Goal: Book appointment/travel/reservation

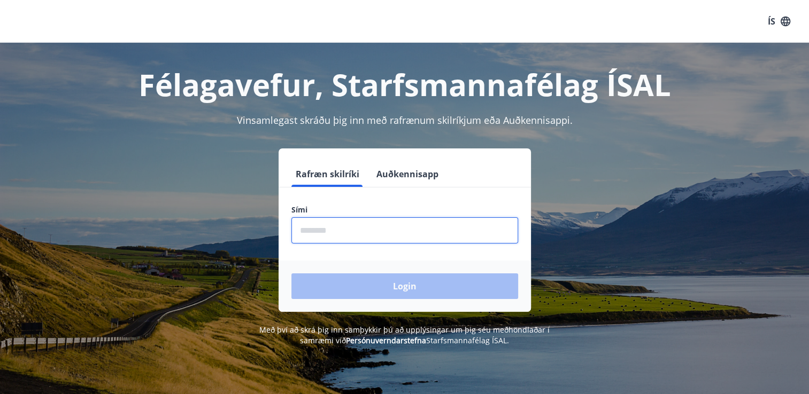
click at [345, 232] on input "phone" at bounding box center [404, 231] width 227 height 26
type input "********"
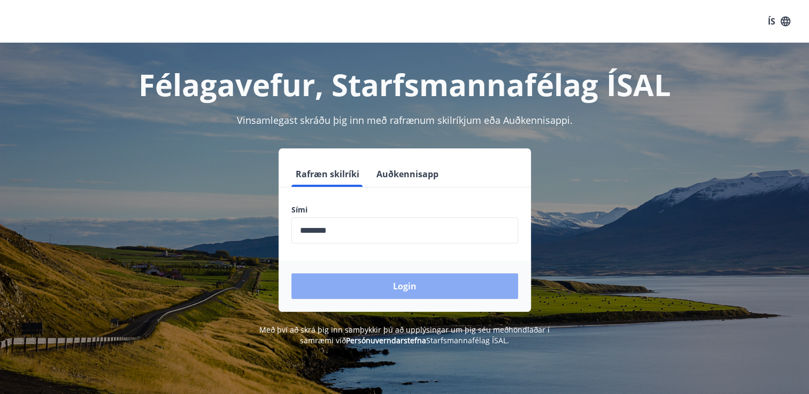
click at [401, 284] on button "Login" at bounding box center [404, 287] width 227 height 26
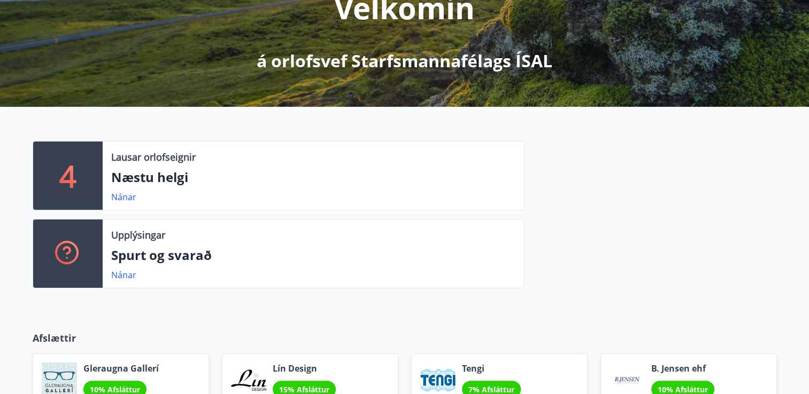
scroll to position [160, 0]
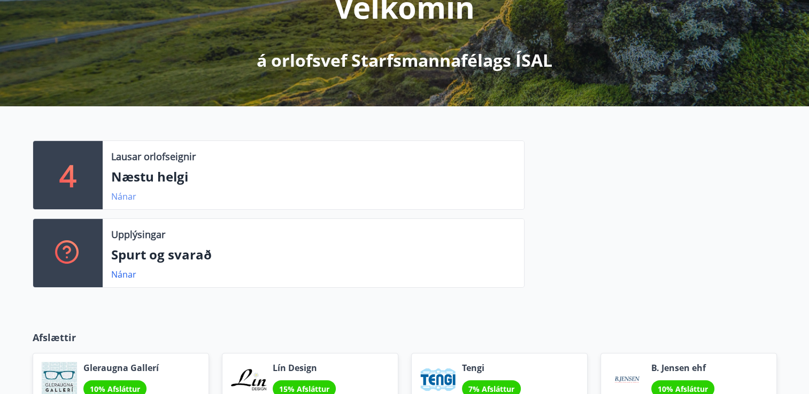
click at [118, 198] on link "Nánar" at bounding box center [123, 197] width 25 height 12
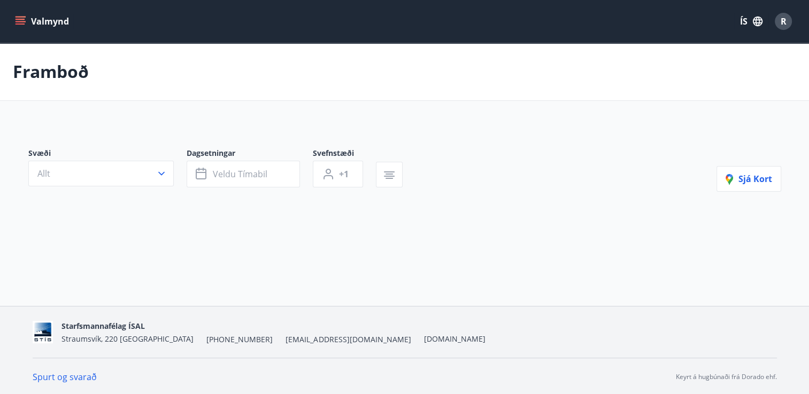
type input "*"
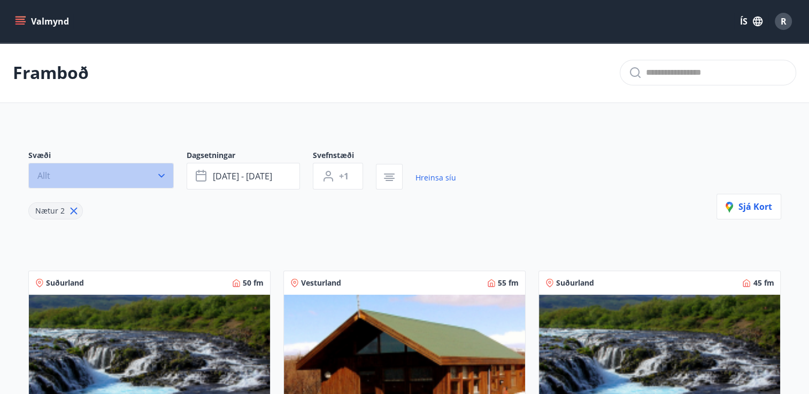
click at [162, 176] on icon "button" at bounding box center [161, 176] width 6 height 4
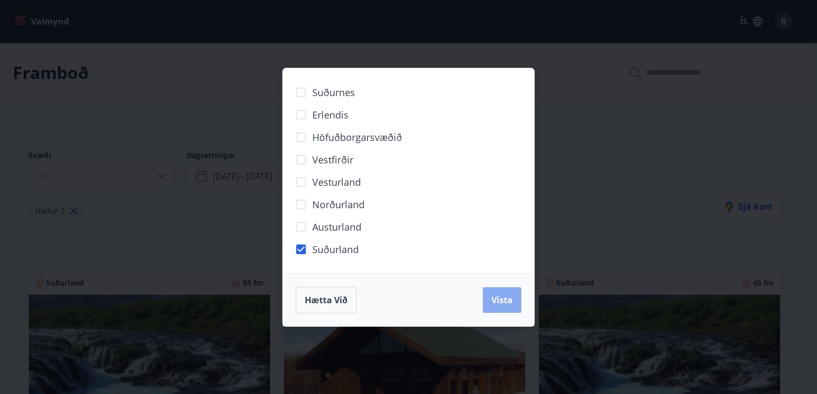
click at [503, 299] on span "Vista" at bounding box center [501, 300] width 21 height 12
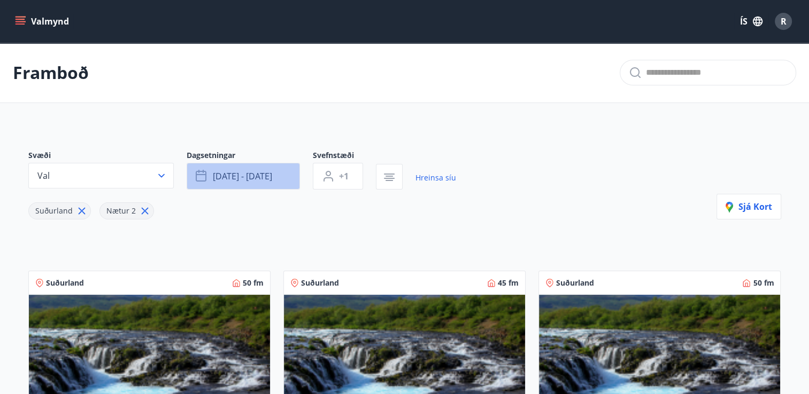
click at [204, 176] on icon "button" at bounding box center [202, 176] width 13 height 13
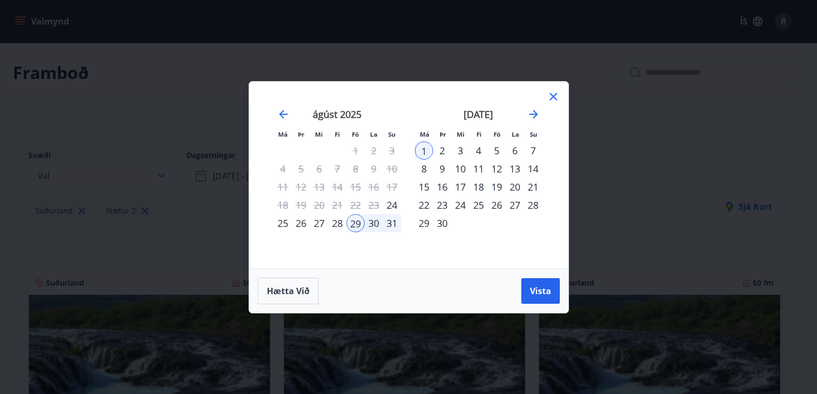
click at [495, 168] on div "12" at bounding box center [496, 169] width 18 height 18
click at [537, 169] on div "14" at bounding box center [533, 169] width 18 height 18
click at [545, 289] on span "Vista" at bounding box center [540, 291] width 21 height 12
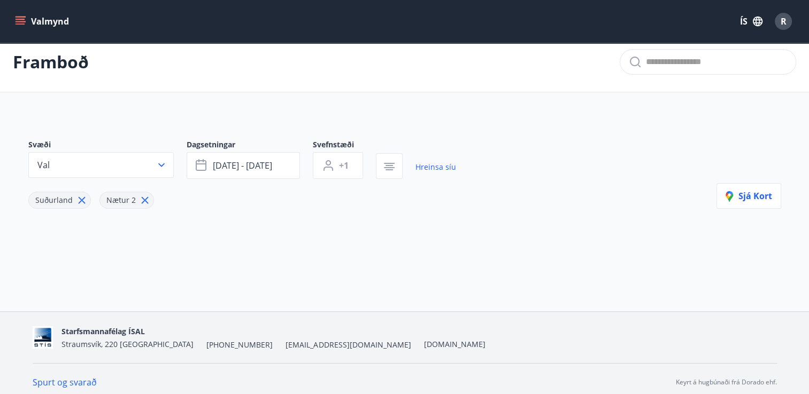
scroll to position [17, 0]
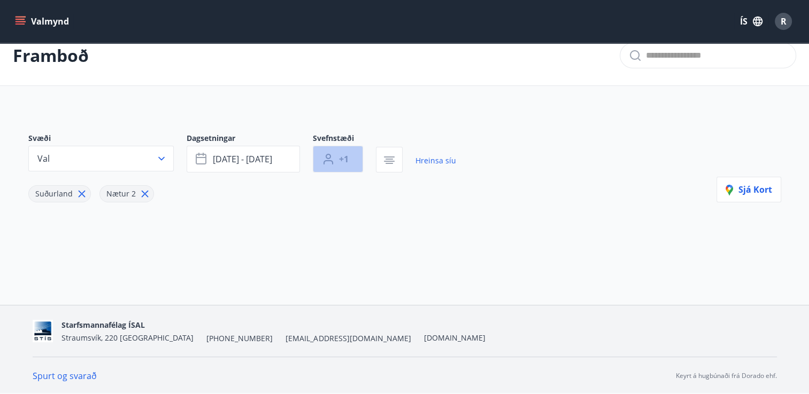
click at [341, 159] on span "+1" at bounding box center [344, 159] width 10 height 12
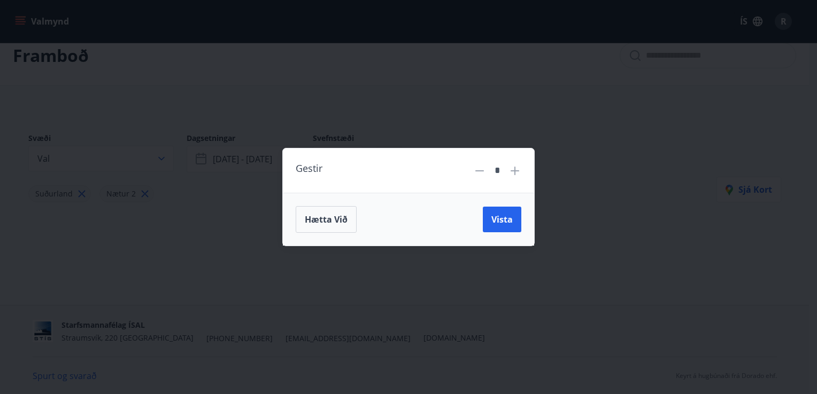
click at [512, 170] on icon at bounding box center [514, 171] width 13 height 13
click at [517, 170] on icon at bounding box center [514, 171] width 13 height 13
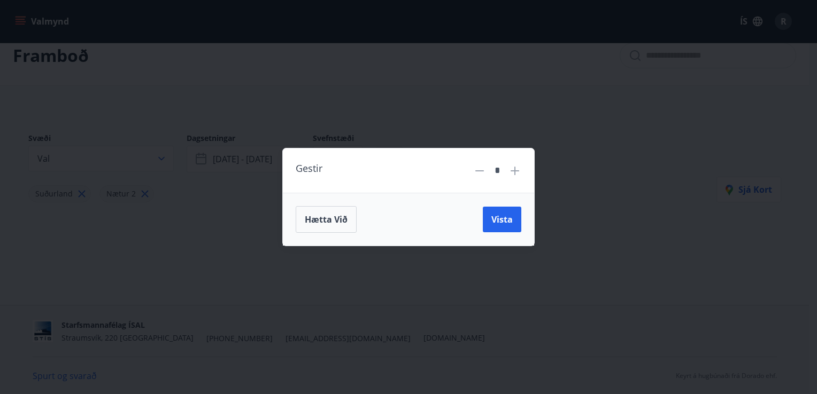
type input "*"
click at [498, 219] on span "Vista" at bounding box center [501, 220] width 21 height 12
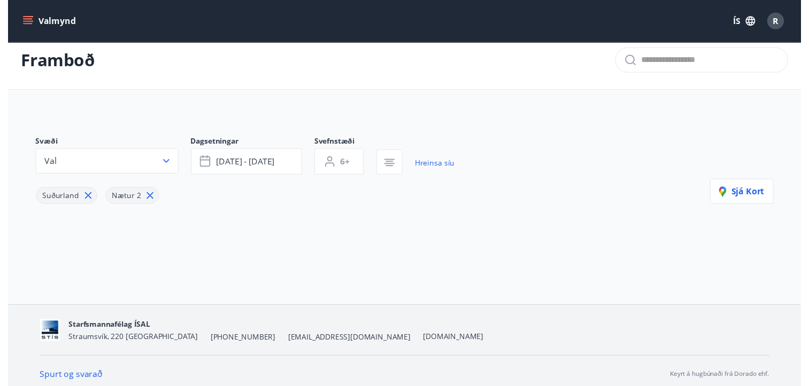
scroll to position [17, 0]
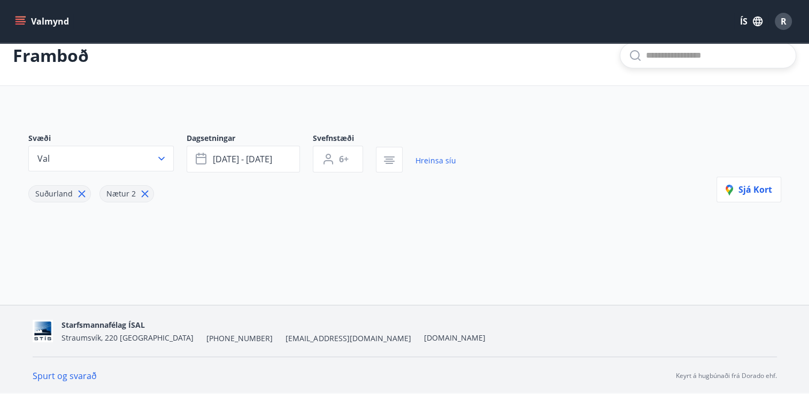
click at [654, 52] on input "text" at bounding box center [716, 55] width 141 height 17
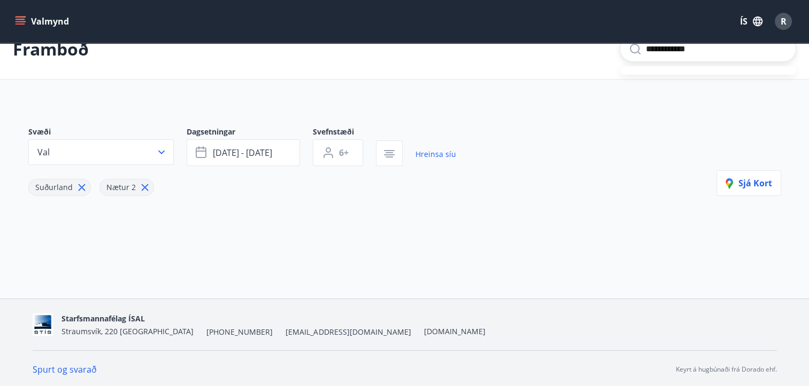
scroll to position [25, 0]
type input "**********"
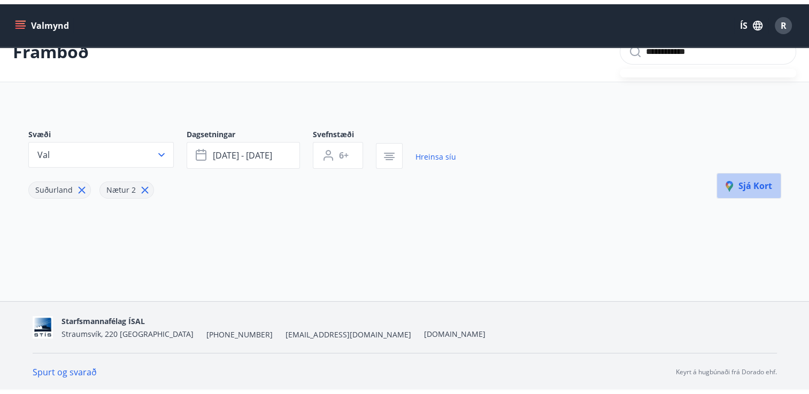
scroll to position [17, 0]
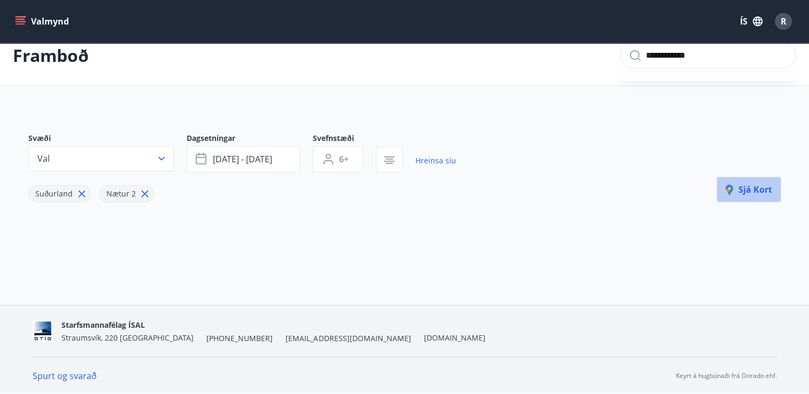
click at [748, 183] on button "Sjá kort" at bounding box center [748, 190] width 65 height 26
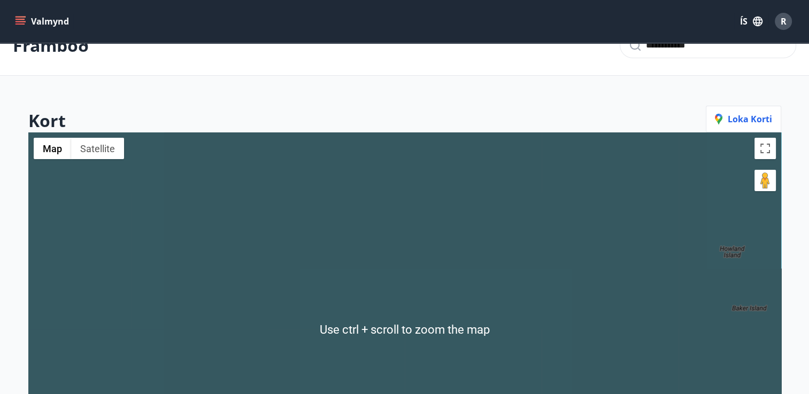
scroll to position [0, 0]
